Goal: Complete application form

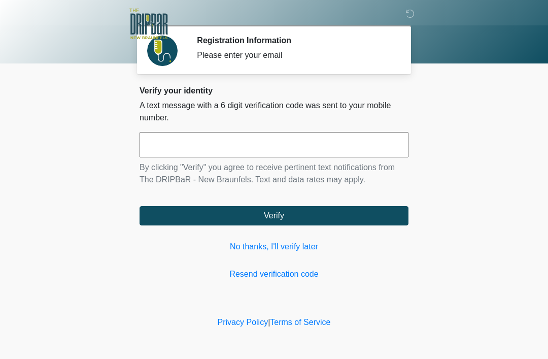
click at [332, 143] on input "text" at bounding box center [274, 144] width 269 height 25
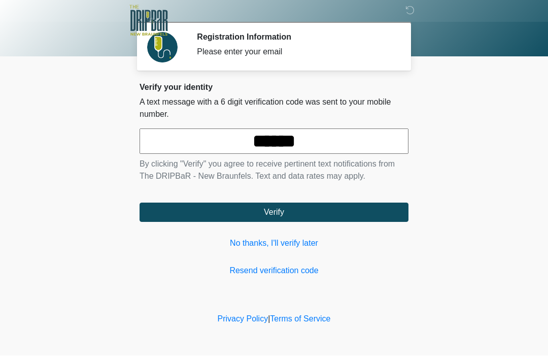
type input "******"
click at [503, 119] on body "‎ ‎ Registration Information Please enter your email Please connect to Wi-Fi no…" at bounding box center [274, 179] width 548 height 359
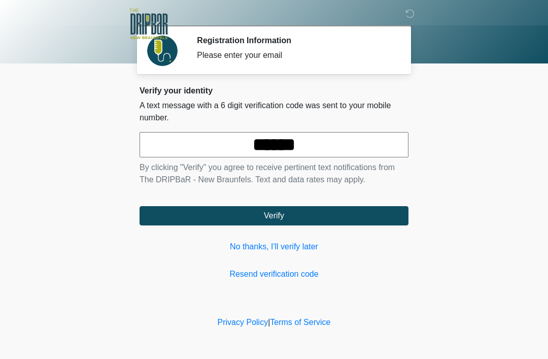
click at [389, 214] on button "Verify" at bounding box center [274, 215] width 269 height 19
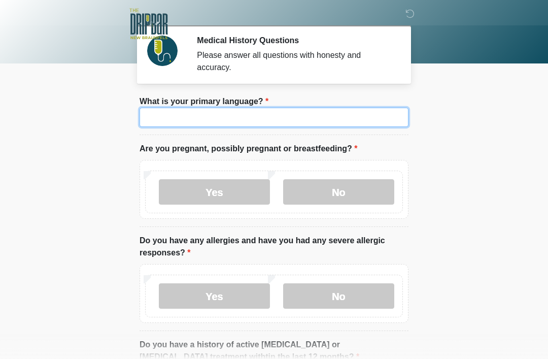
click at [381, 122] on input "What is your primary language?" at bounding box center [274, 117] width 269 height 19
type input "*******"
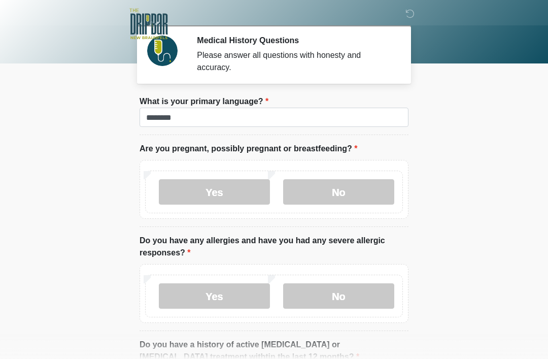
click at [450, 96] on body "‎ ‎ Medical History Questions Please answer all questions with honesty and accu…" at bounding box center [274, 179] width 548 height 359
click at [363, 198] on label "No" at bounding box center [338, 191] width 111 height 25
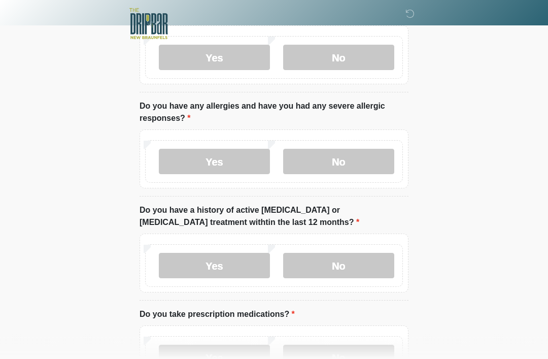
scroll to position [136, 0]
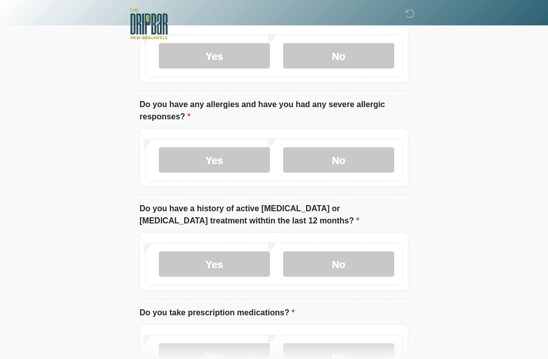
click at [220, 163] on label "Yes" at bounding box center [214, 159] width 111 height 25
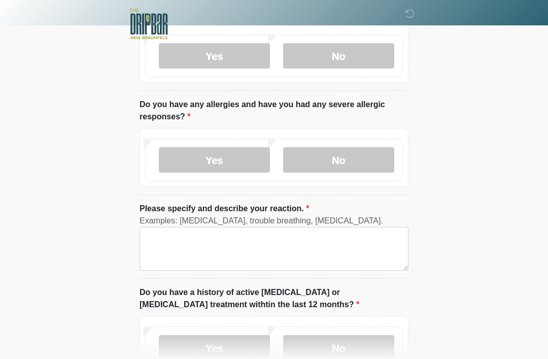
click at [363, 149] on label "No" at bounding box center [338, 159] width 111 height 25
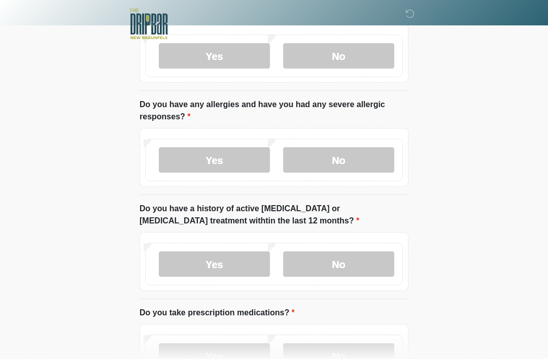
click at [378, 259] on label "No" at bounding box center [338, 263] width 111 height 25
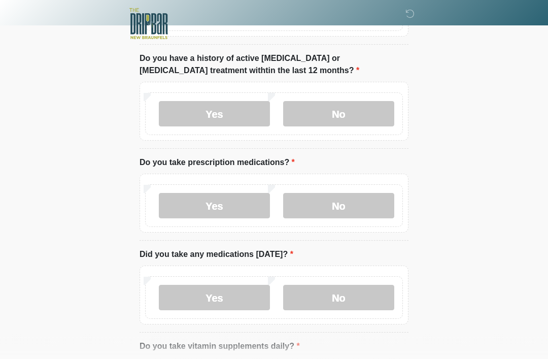
scroll to position [288, 0]
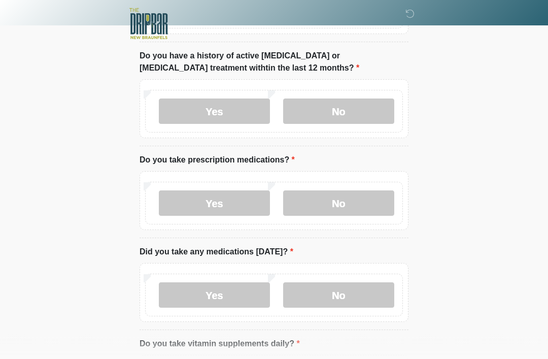
click at [361, 208] on label "No" at bounding box center [338, 203] width 111 height 25
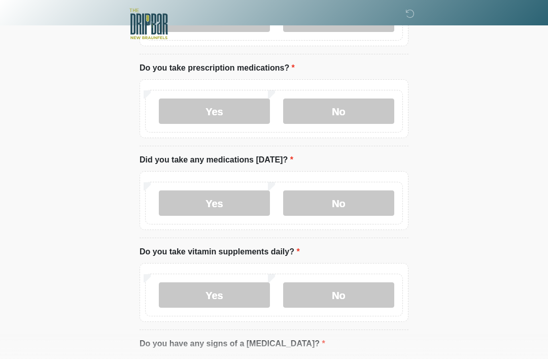
scroll to position [388, 0]
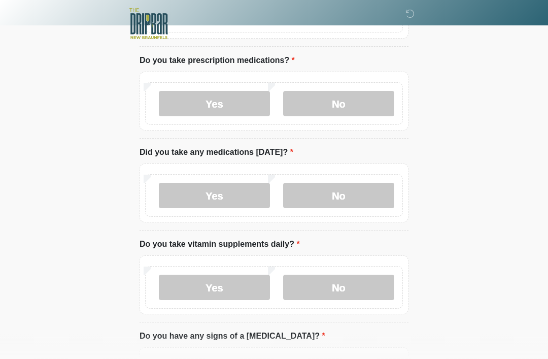
click at [383, 197] on label "No" at bounding box center [338, 195] width 111 height 25
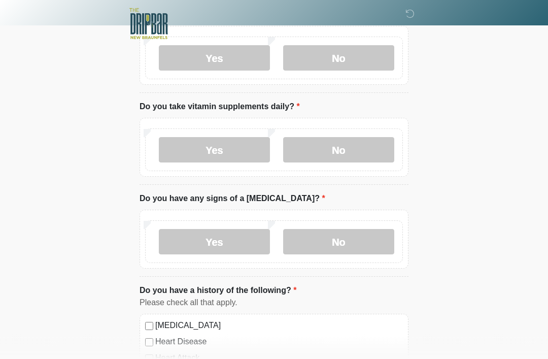
scroll to position [526, 0]
click at [191, 147] on label "Yes" at bounding box center [214, 149] width 111 height 25
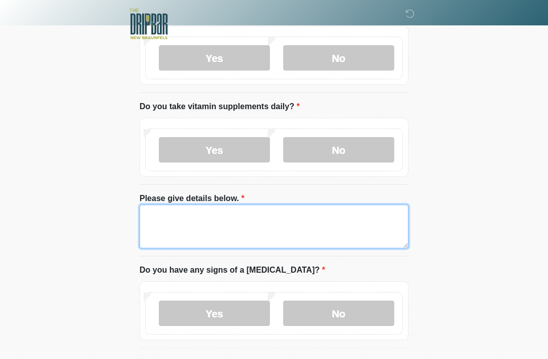
click at [172, 225] on textarea "Please give details below." at bounding box center [274, 226] width 269 height 44
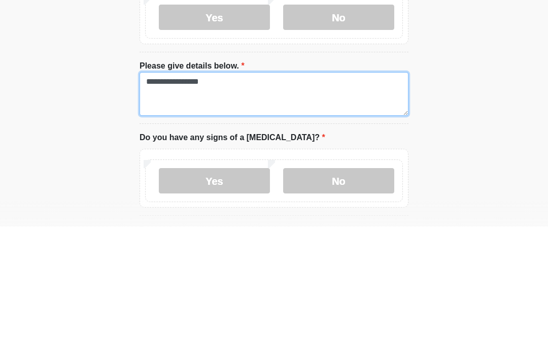
type textarea "**********"
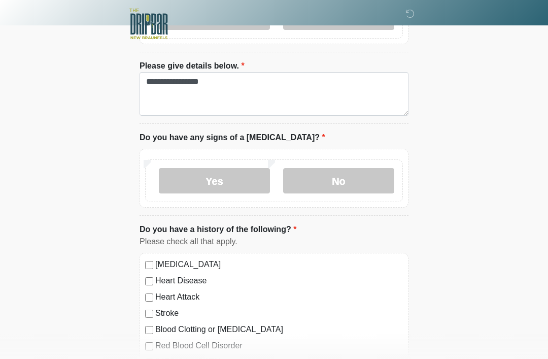
click at [370, 162] on div "Yes No" at bounding box center [274, 180] width 258 height 43
click at [365, 180] on label "No" at bounding box center [338, 180] width 111 height 25
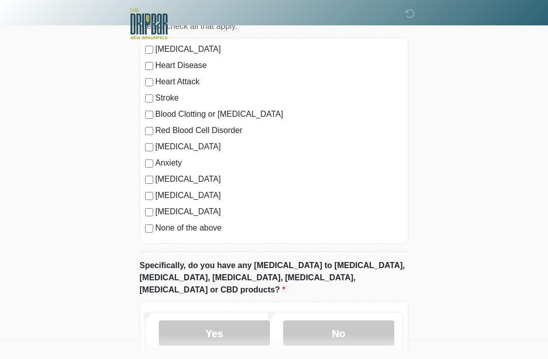
scroll to position [878, 0]
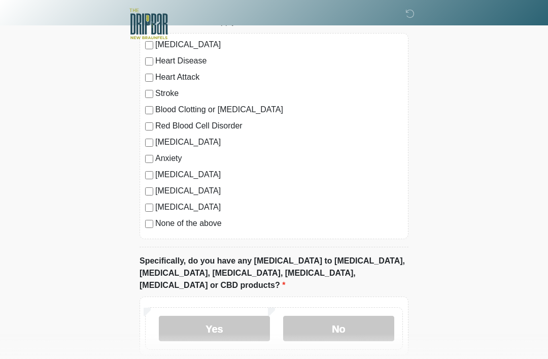
click at [212, 225] on label "None of the above" at bounding box center [279, 223] width 248 height 12
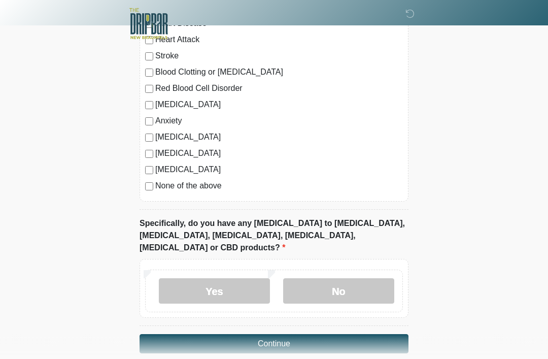
scroll to position [916, 0]
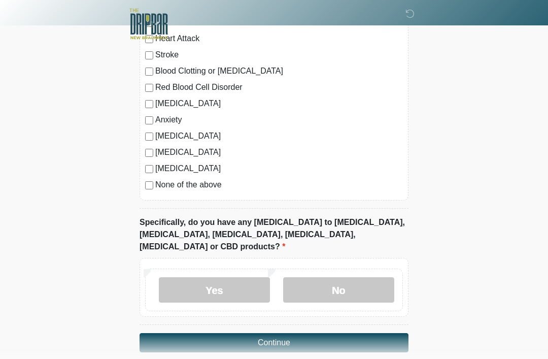
click at [310, 281] on label "No" at bounding box center [338, 289] width 111 height 25
click at [178, 333] on button "Continue" at bounding box center [274, 342] width 269 height 19
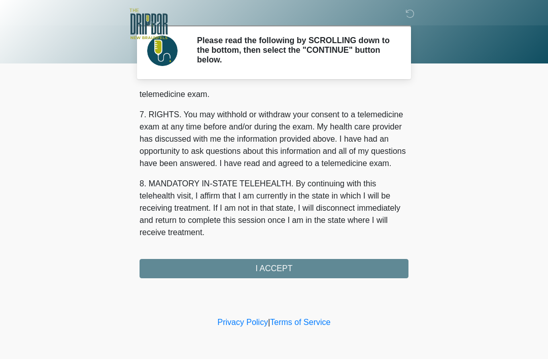
scroll to position [445, 0]
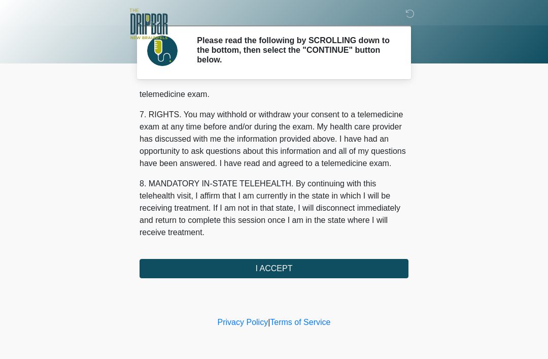
click at [178, 266] on button "I ACCEPT" at bounding box center [274, 268] width 269 height 19
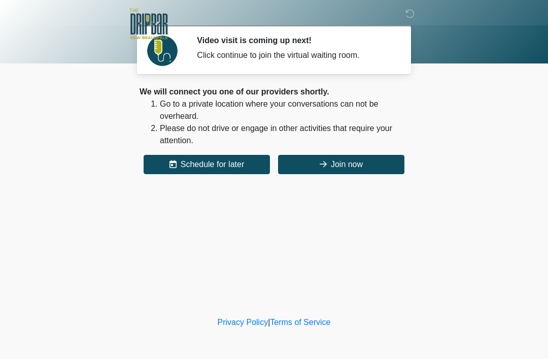
click at [309, 165] on button "Join now" at bounding box center [341, 164] width 126 height 19
